Goal: Find specific page/section: Find specific page/section

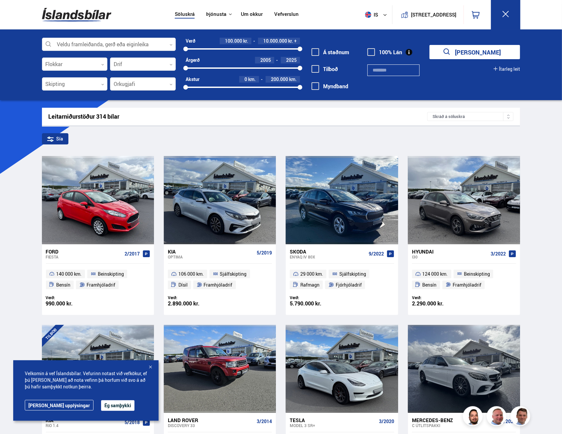
click at [172, 82] on div at bounding box center [143, 84] width 66 height 13
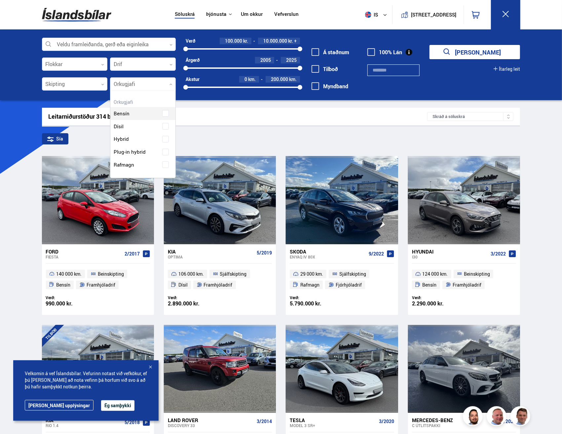
scroll to position [87, 65]
click at [128, 163] on div "Bensín Dísil Hybrid Plug-in hybrid Rafmagn" at bounding box center [142, 134] width 65 height 74
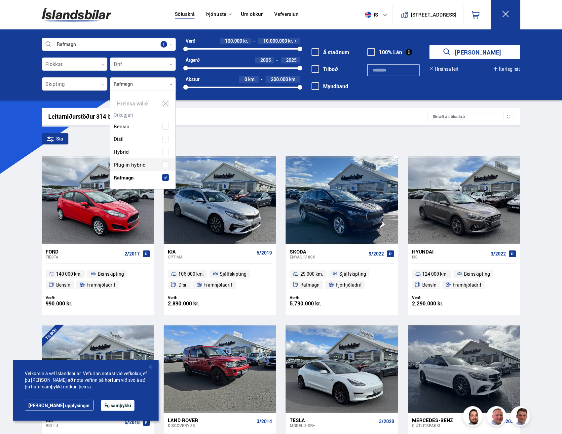
scroll to position [99, 68]
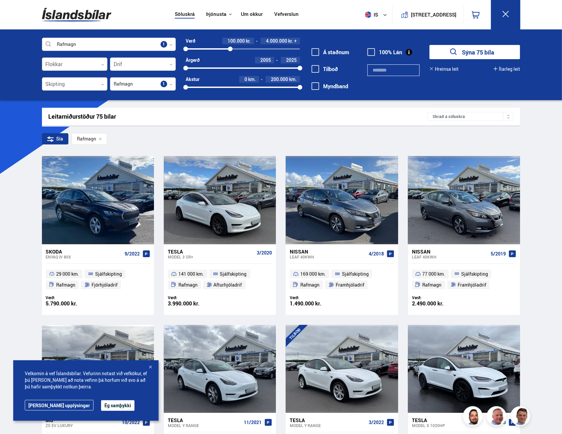
drag, startPoint x: 301, startPoint y: 48, endPoint x: 230, endPoint y: 43, distance: 70.9
click at [230, 43] on div "Verð 100.000 kr. 4.000.000 kr. + 100000 3959736" at bounding box center [243, 45] width 114 height 14
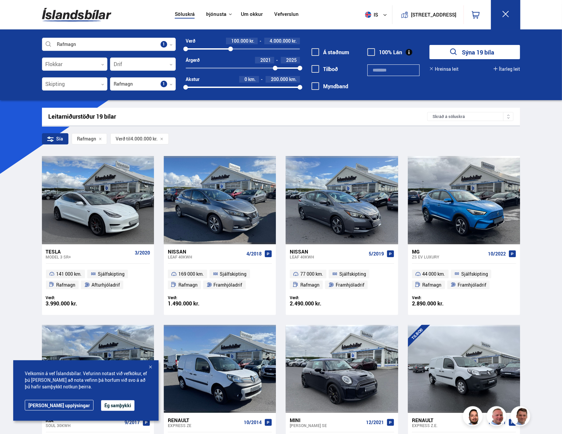
drag, startPoint x: 184, startPoint y: 67, endPoint x: 275, endPoint y: 68, distance: 90.9
click at [275, 68] on div at bounding box center [275, 68] width 5 height 5
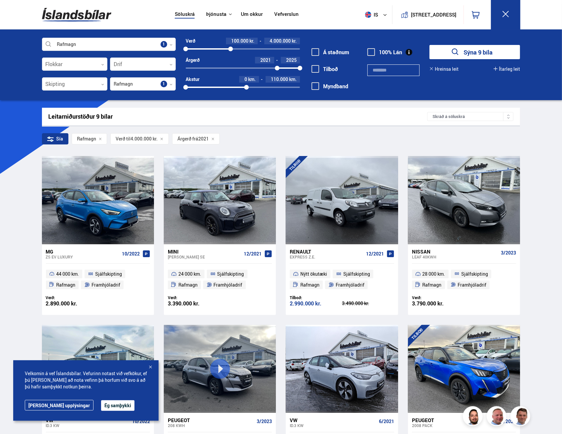
drag, startPoint x: 299, startPoint y: 86, endPoint x: 247, endPoint y: 87, distance: 52.9
click at [247, 87] on div at bounding box center [246, 87] width 5 height 5
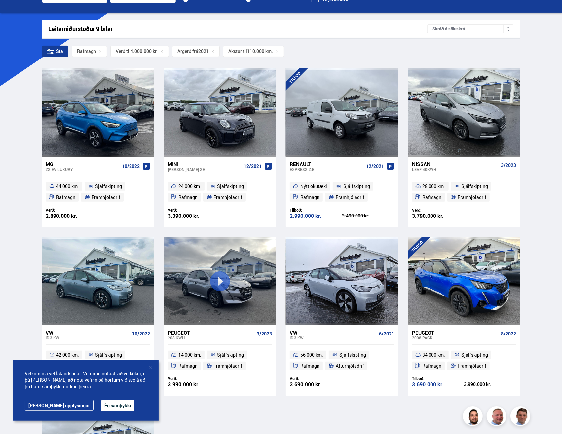
scroll to position [87, 0]
